Goal: Find specific page/section: Find specific page/section

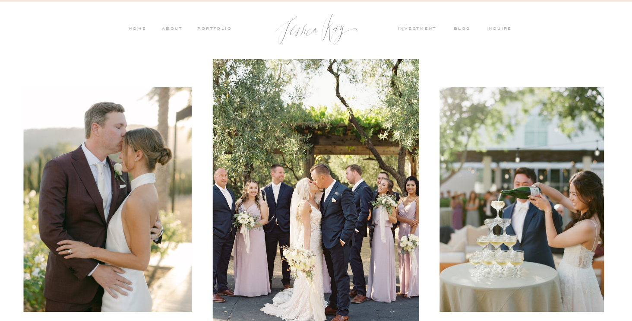
click at [176, 25] on nav "ABOUT" at bounding box center [171, 29] width 22 height 8
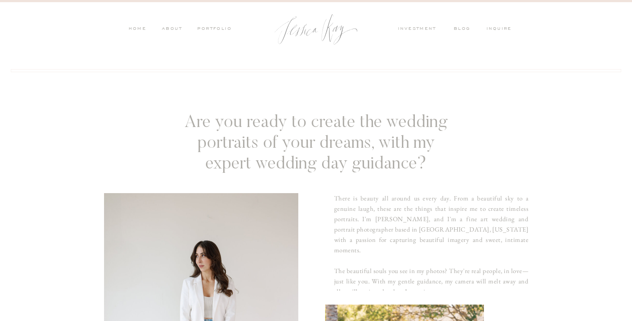
click at [410, 29] on nav "investment" at bounding box center [419, 29] width 42 height 8
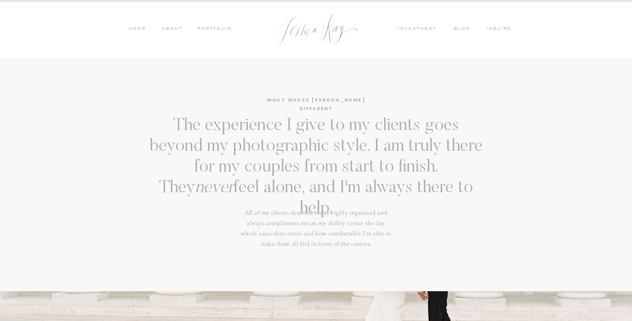
click at [498, 27] on nav "inquire" at bounding box center [501, 29] width 29 height 8
